Goal: Task Accomplishment & Management: Manage account settings

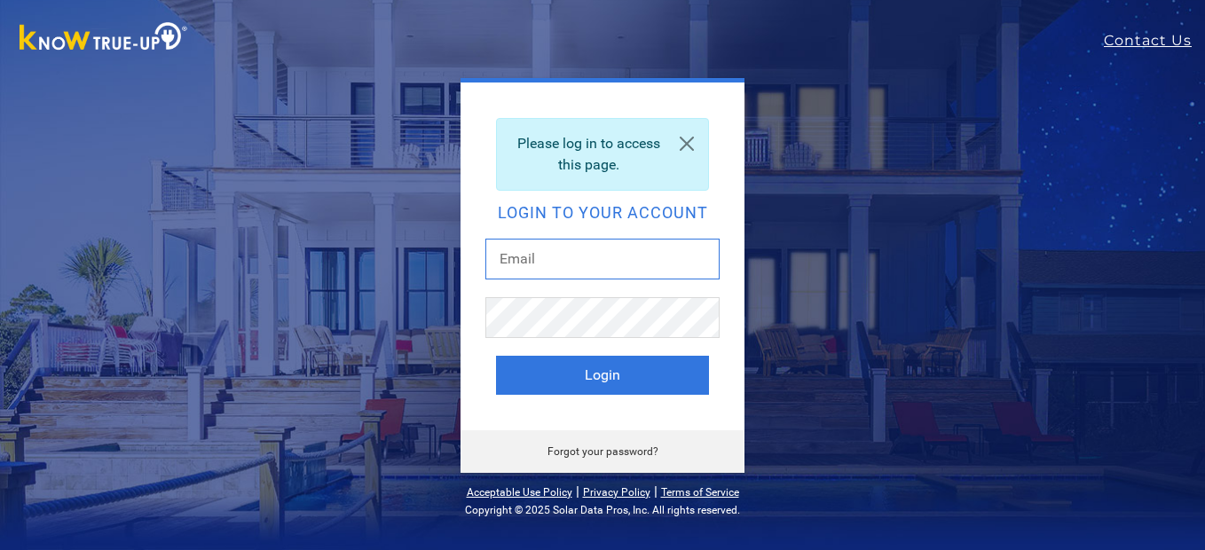
click at [614, 258] on input "text" at bounding box center [602, 259] width 234 height 41
type input "[EMAIL_ADDRESS][DOMAIN_NAME]"
click at [496, 356] on button "Login" at bounding box center [602, 375] width 213 height 39
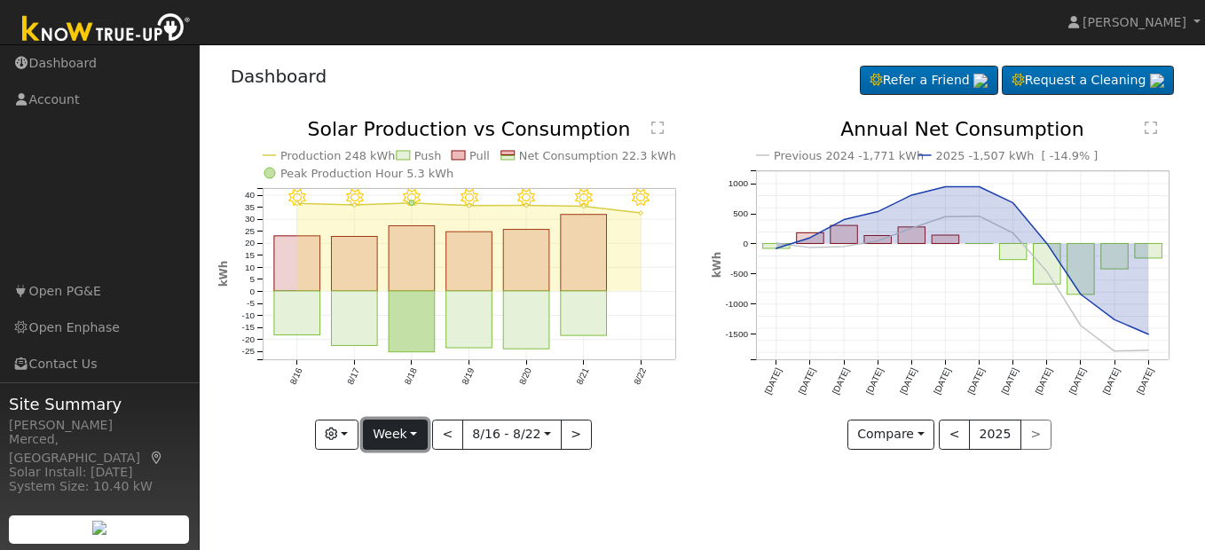
click at [419, 436] on button "Week" at bounding box center [395, 435] width 65 height 30
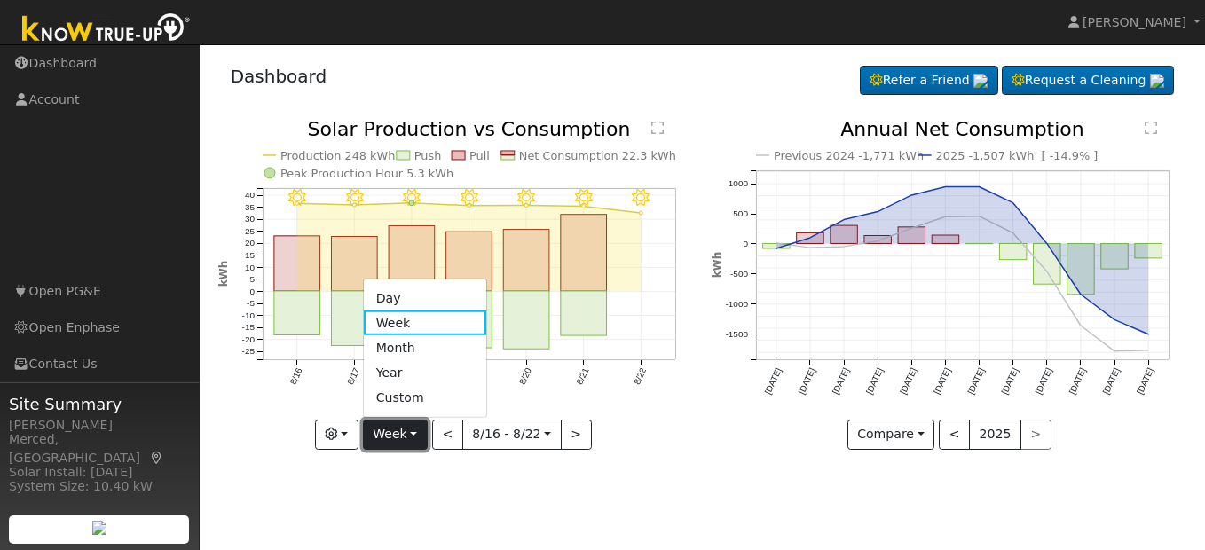
click at [419, 436] on button "Week" at bounding box center [395, 435] width 65 height 30
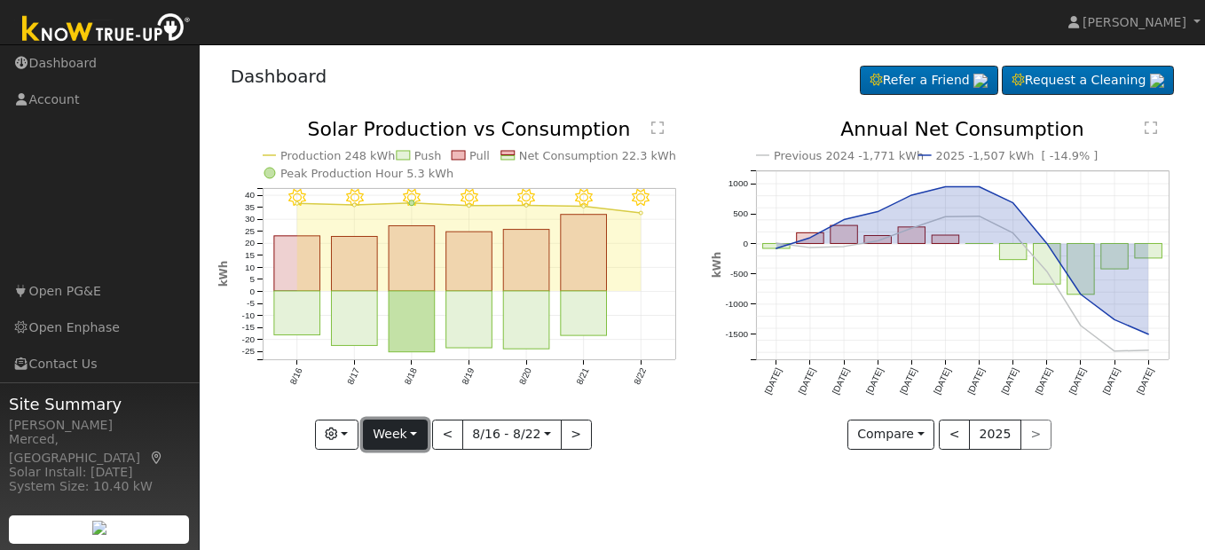
click at [413, 435] on button "Week" at bounding box center [395, 435] width 65 height 30
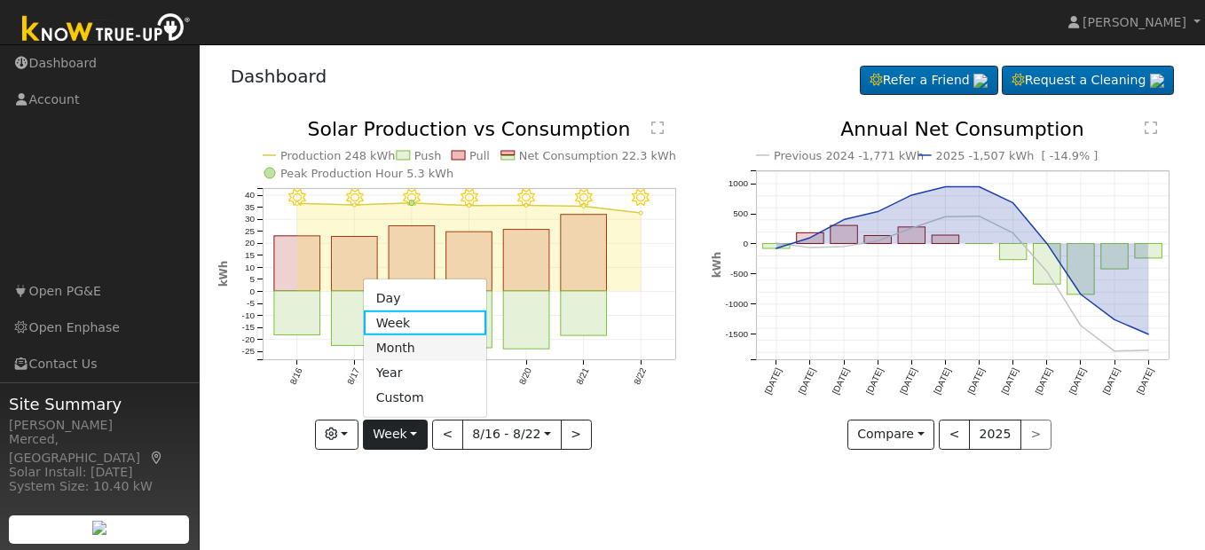
click at [420, 352] on link "Month" at bounding box center [425, 347] width 123 height 25
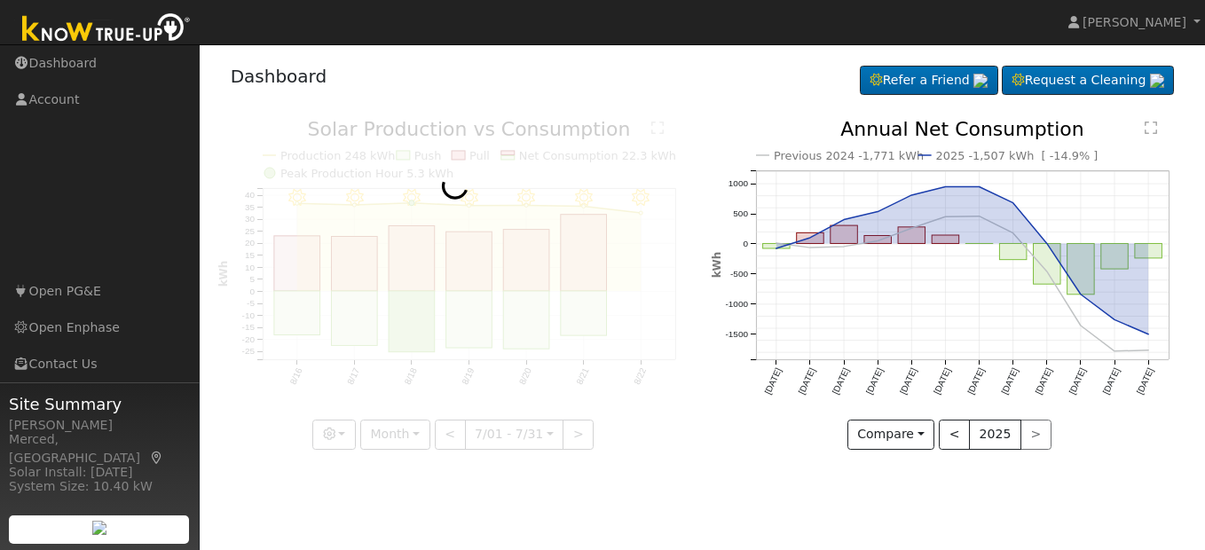
click at [420, 352] on div at bounding box center [455, 285] width 475 height 330
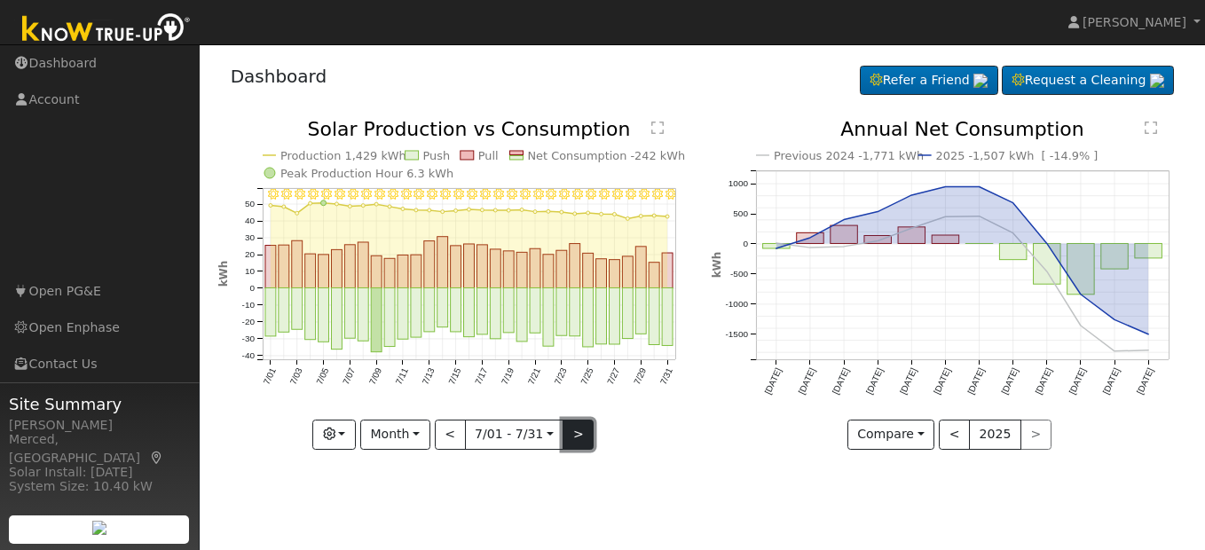
click at [566, 438] on button ">" at bounding box center [578, 435] width 31 height 30
type input "[DATE]"
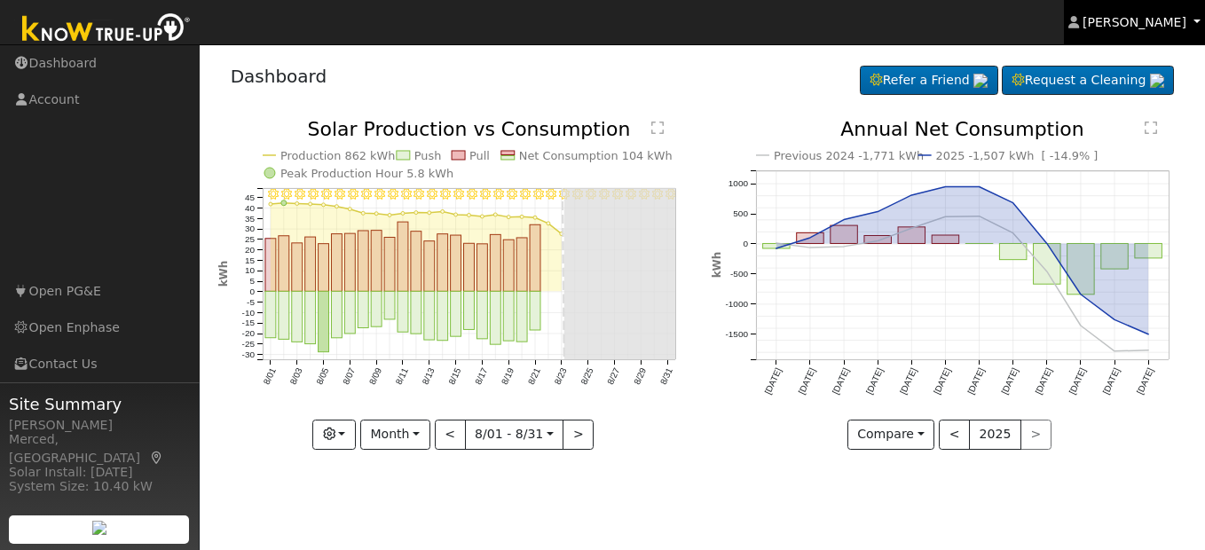
click at [1153, 17] on span "[PERSON_NAME]" at bounding box center [1135, 22] width 104 height 14
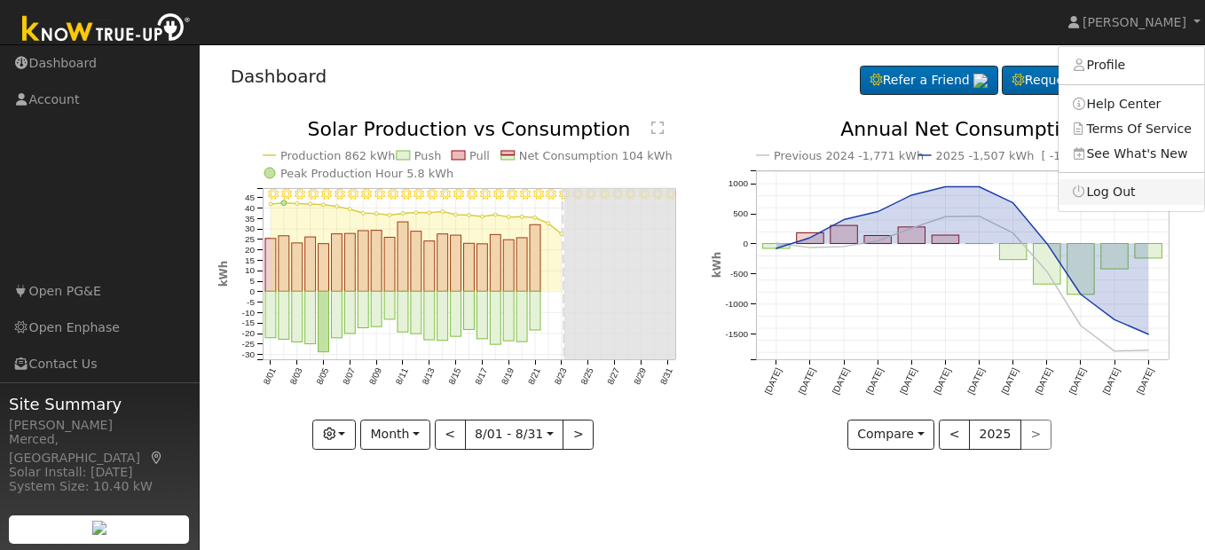
click at [1125, 189] on link "Log Out" at bounding box center [1132, 191] width 146 height 25
